Goal: Find contact information: Find contact information

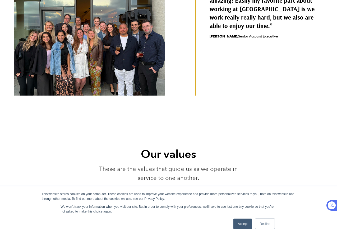
scroll to position [279, 0]
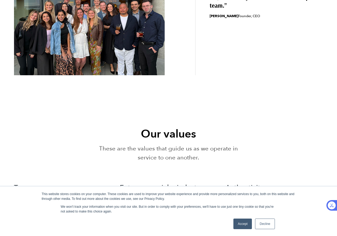
click at [239, 221] on link "Accept" at bounding box center [242, 224] width 19 height 11
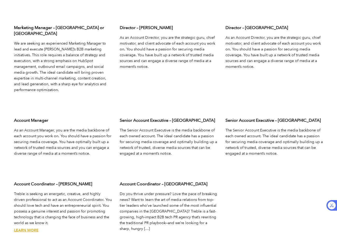
scroll to position [1672, 0]
click at [25, 228] on link "Learn More" at bounding box center [26, 230] width 25 height 5
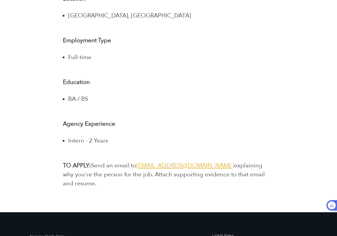
scroll to position [1029, 0]
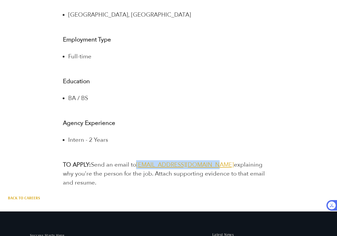
drag, startPoint x: 137, startPoint y: 166, endPoint x: 209, endPoint y: 167, distance: 71.9
click at [209, 167] on p "TO APPLY: Send an email to [EMAIL_ADDRESS][DOMAIN_NAME] explaining why you're t…" at bounding box center [168, 173] width 211 height 27
copy p "[EMAIL_ADDRESS][DOMAIN_NAME]"
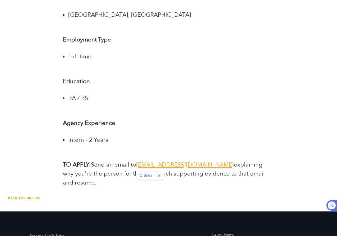
click at [170, 85] on p "Education" at bounding box center [168, 81] width 211 height 9
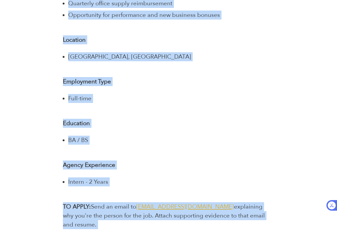
scroll to position [991, 0]
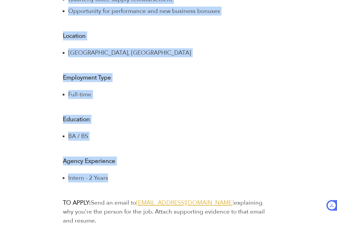
drag, startPoint x: 59, startPoint y: 130, endPoint x: 197, endPoint y: 189, distance: 149.5
copy div "About Treble We are turning the traditional PR agency on its head. We are headq…"
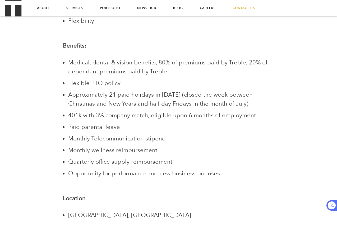
scroll to position [824, 0]
